Goal: Task Accomplishment & Management: Manage account settings

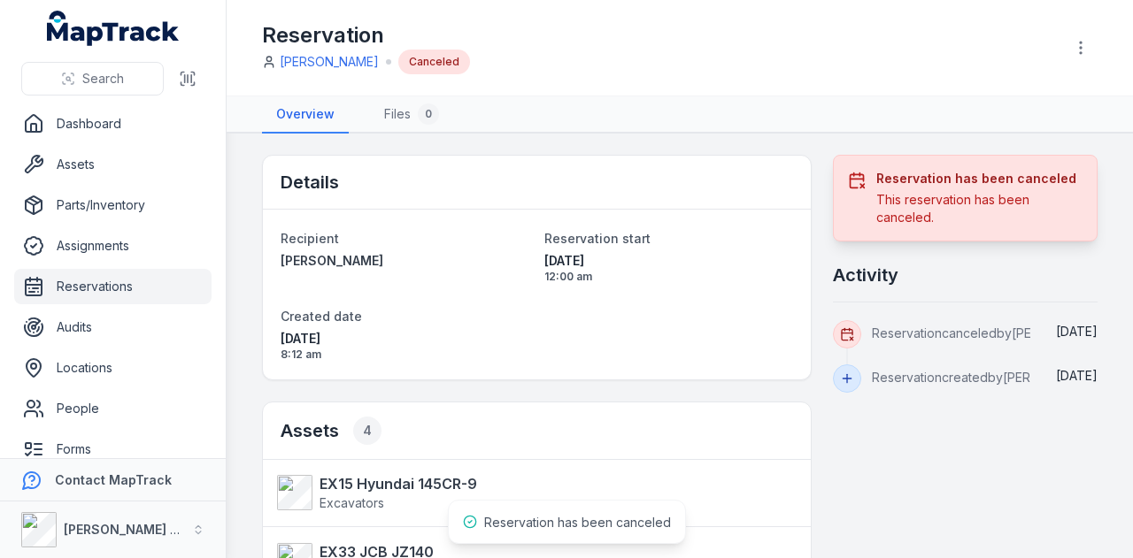
scroll to position [177, 0]
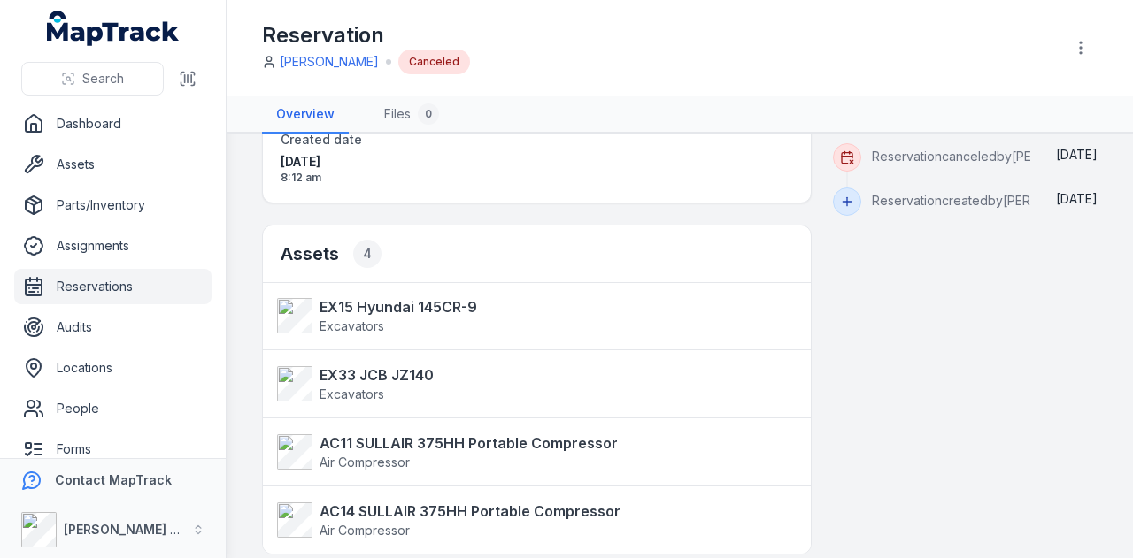
click at [74, 296] on link "Reservations" at bounding box center [112, 286] width 197 height 35
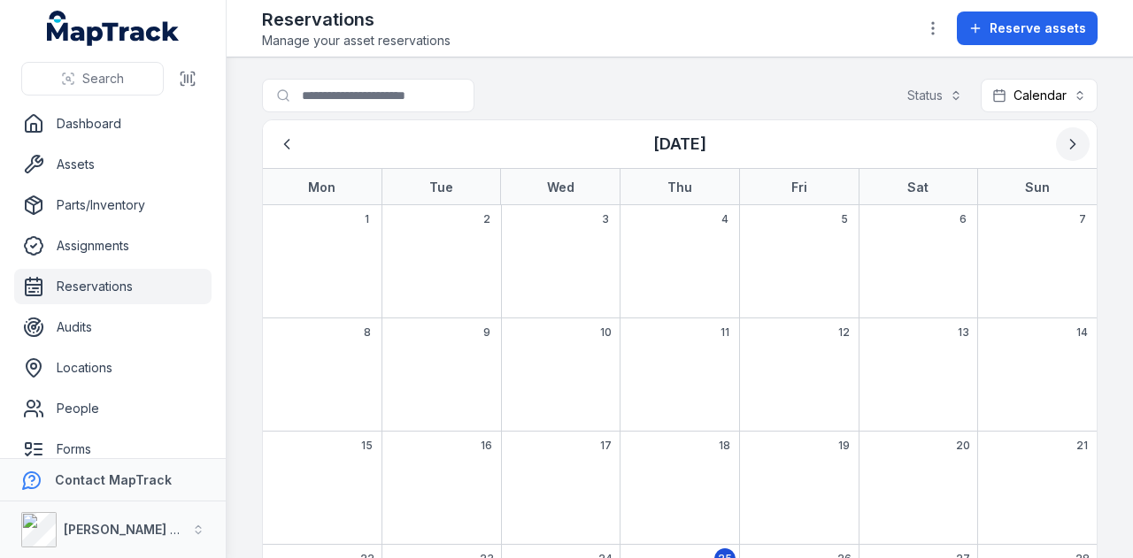
click at [1056, 150] on button "Next" at bounding box center [1073, 144] width 34 height 34
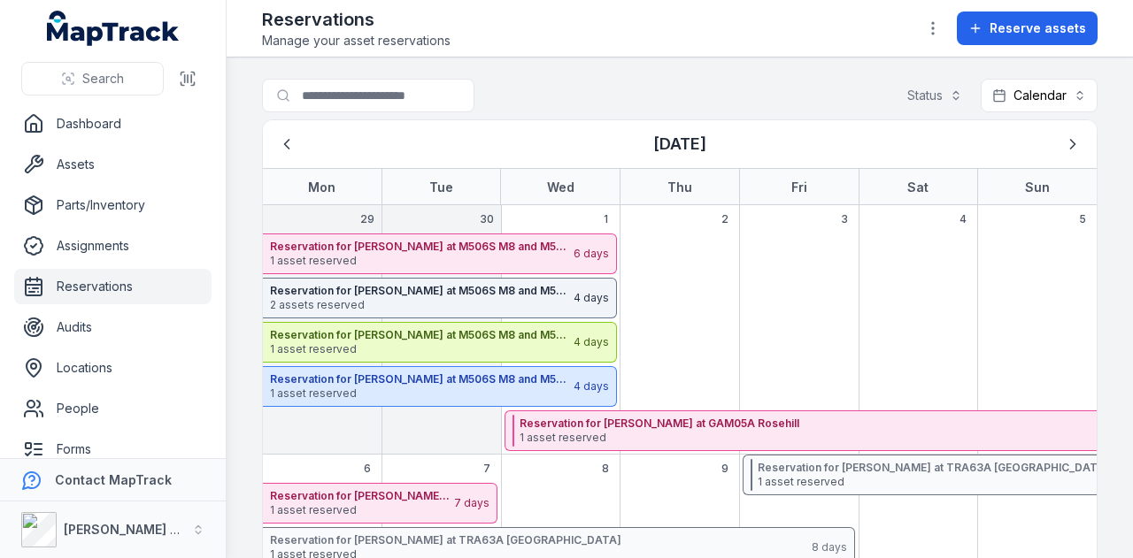
scroll to position [265, 0]
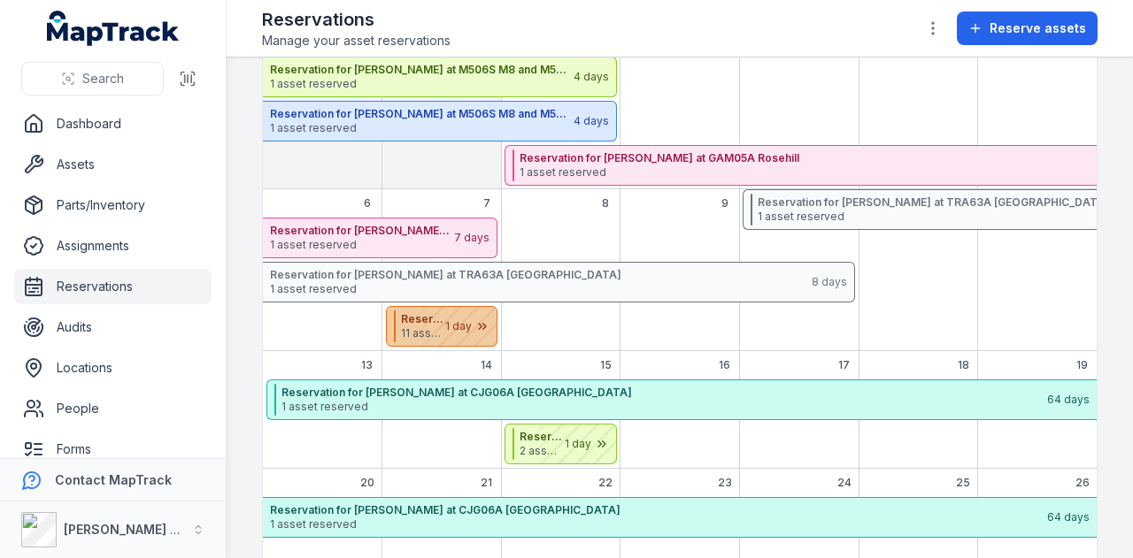
click at [467, 327] on div "October 2025" at bounding box center [452, 326] width 88 height 39
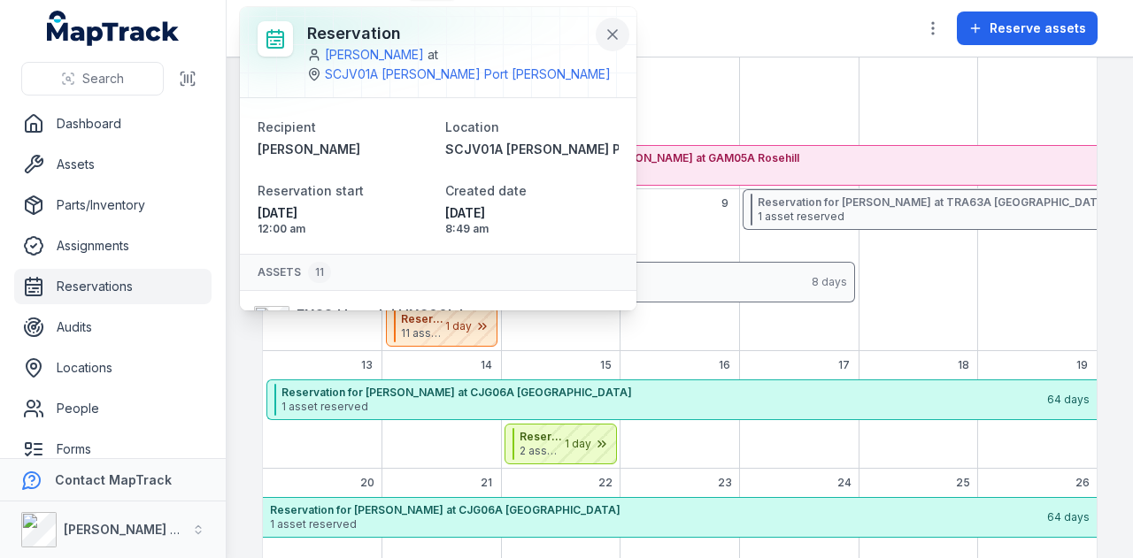
click at [606, 35] on icon at bounding box center [612, 35] width 18 height 18
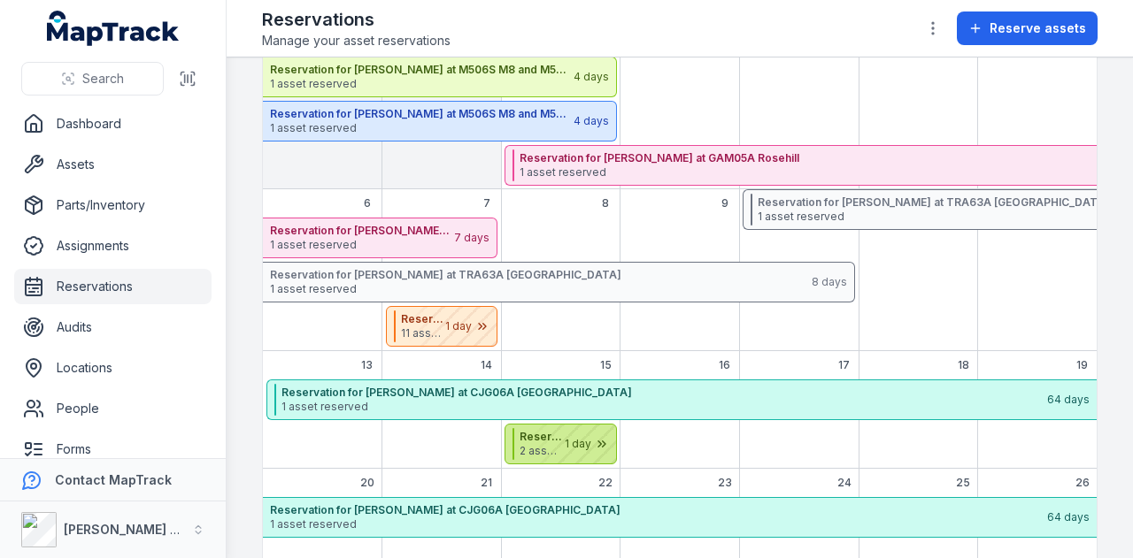
click at [557, 451] on div "October 2025" at bounding box center [571, 444] width 88 height 39
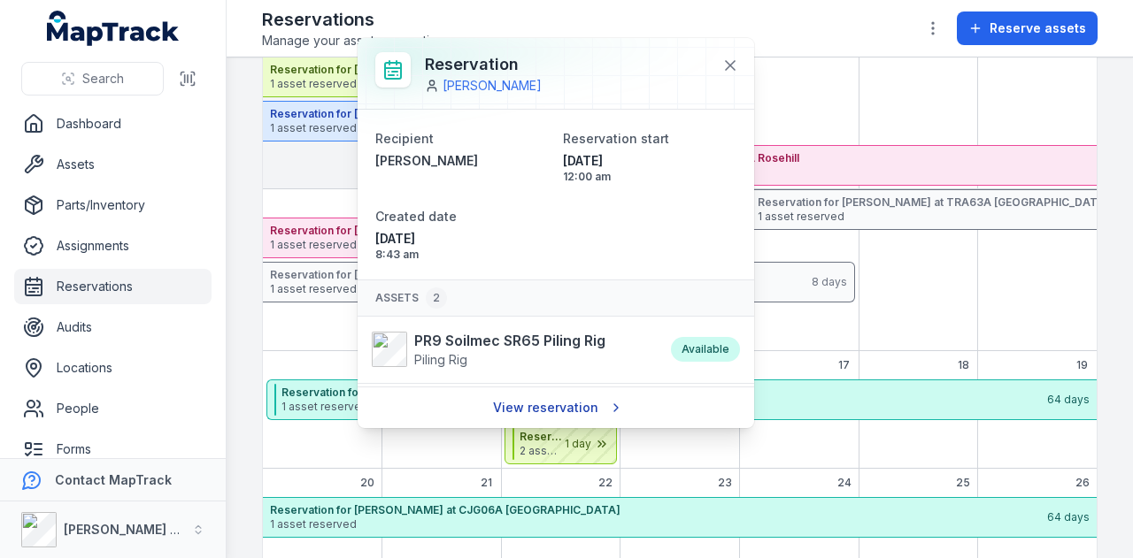
click at [565, 404] on link "View reservation" at bounding box center [556, 408] width 150 height 34
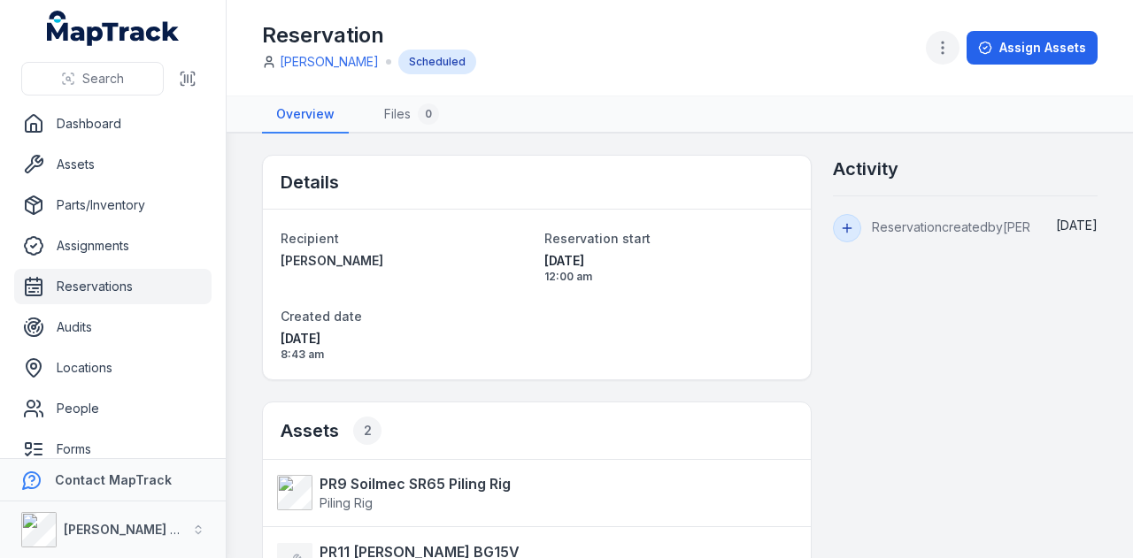
click at [943, 52] on circle "button" at bounding box center [943, 53] width 2 height 2
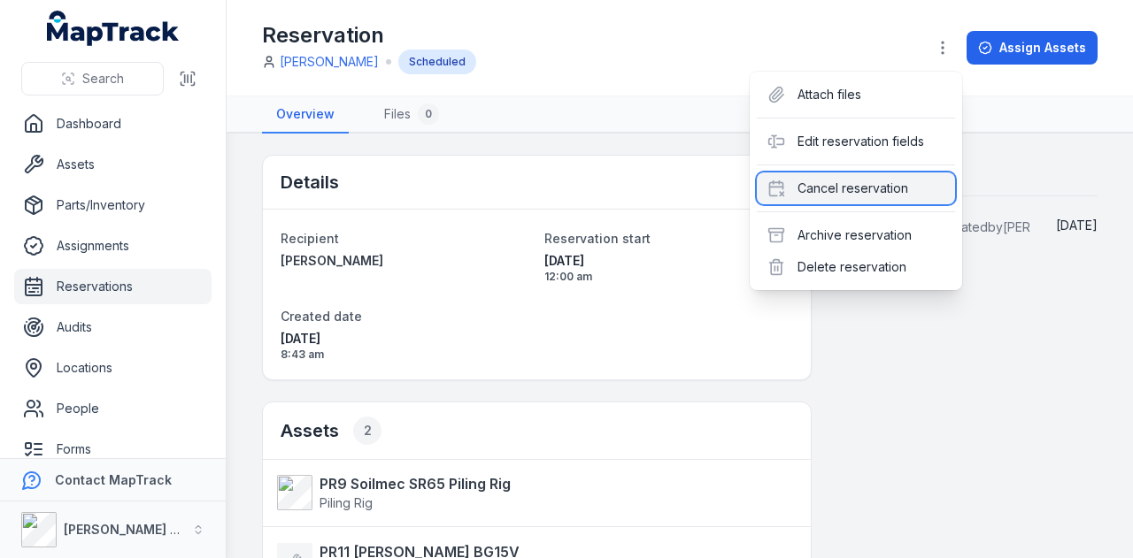
click at [895, 180] on div "Cancel reservation" at bounding box center [856, 189] width 198 height 32
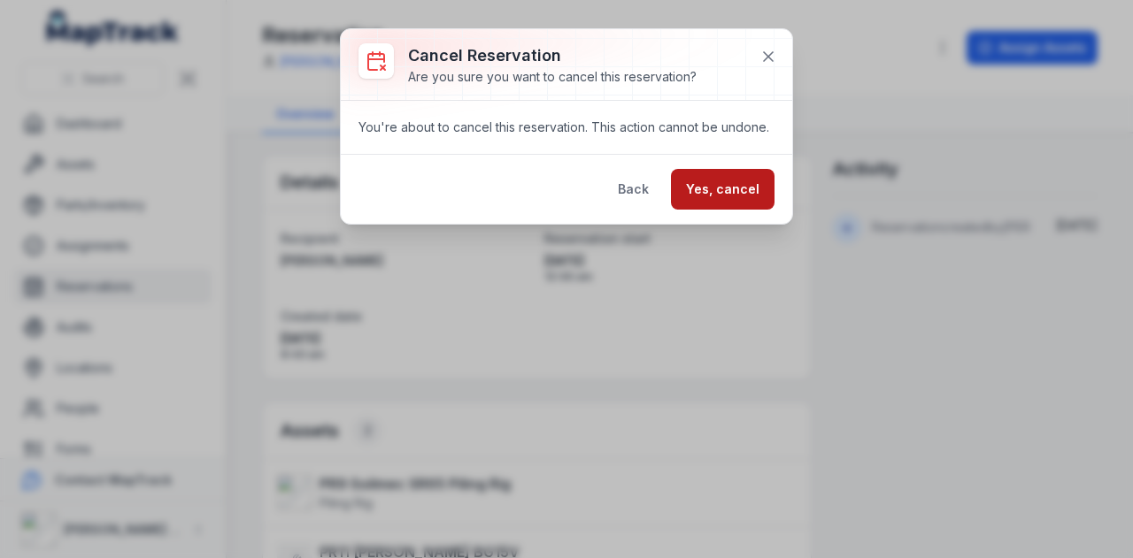
click at [763, 194] on button "Yes, cancel" at bounding box center [723, 189] width 104 height 41
